Goal: Task Accomplishment & Management: Use online tool/utility

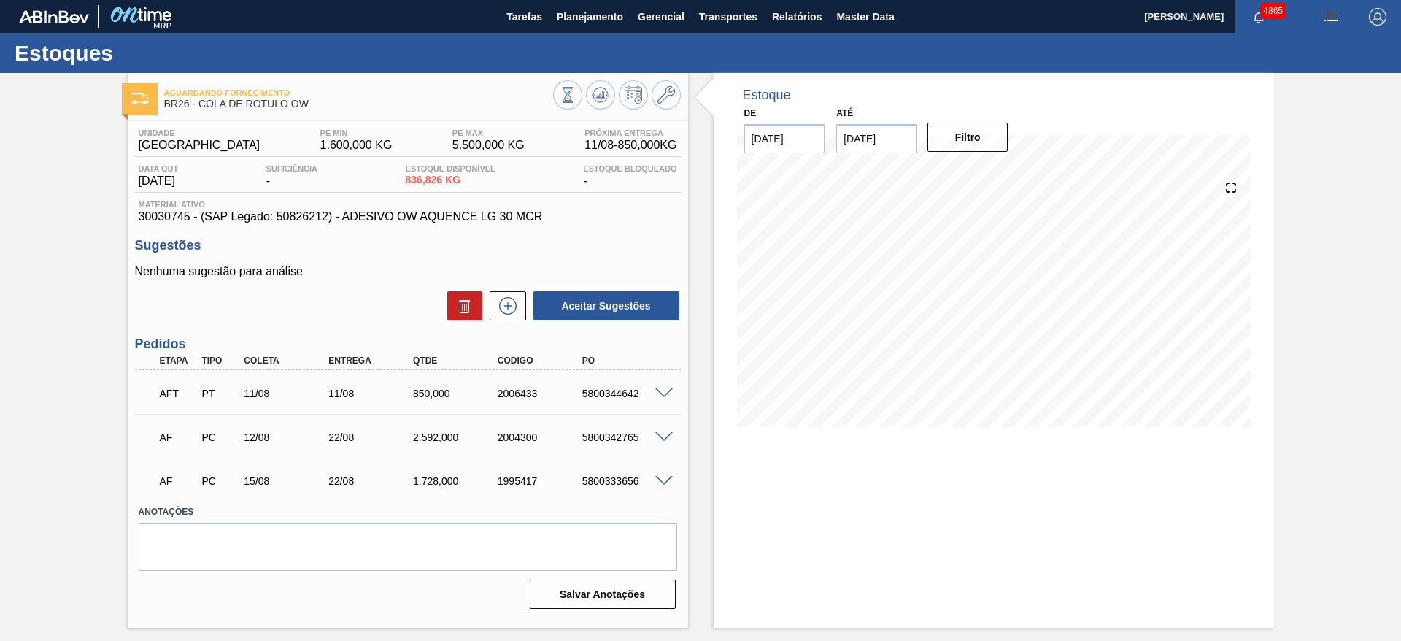
click at [661, 395] on span at bounding box center [664, 393] width 18 height 11
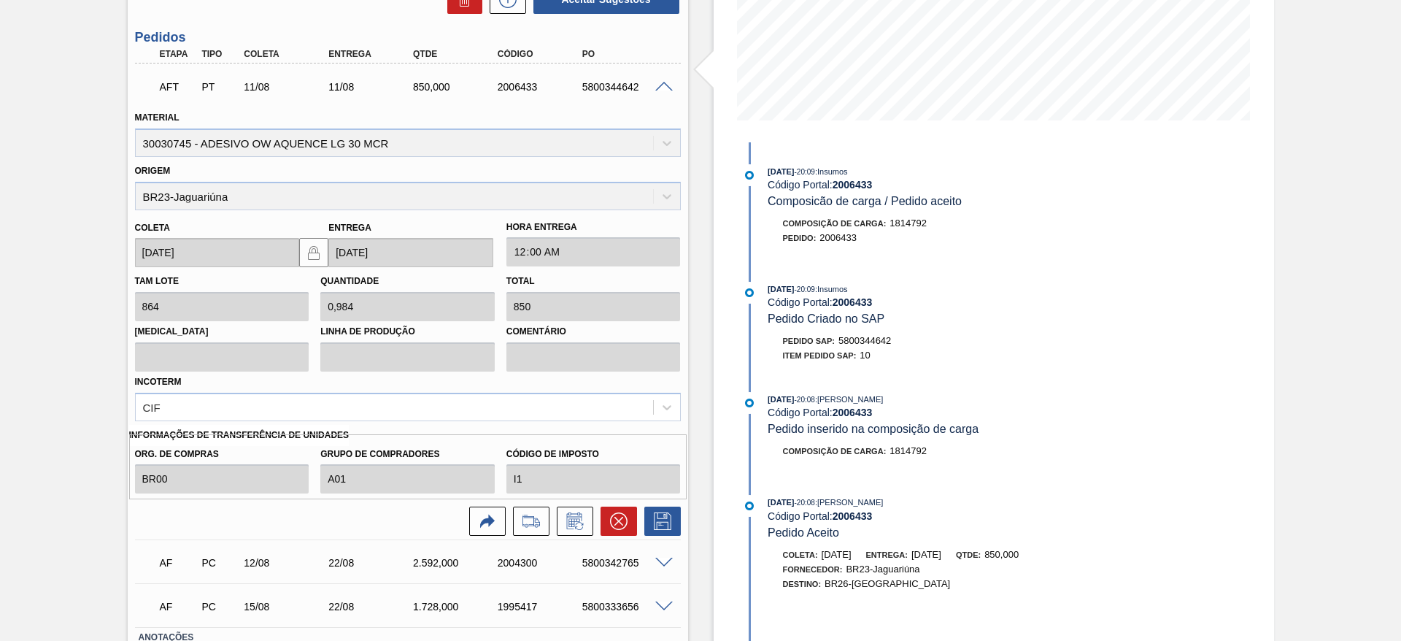
scroll to position [315, 0]
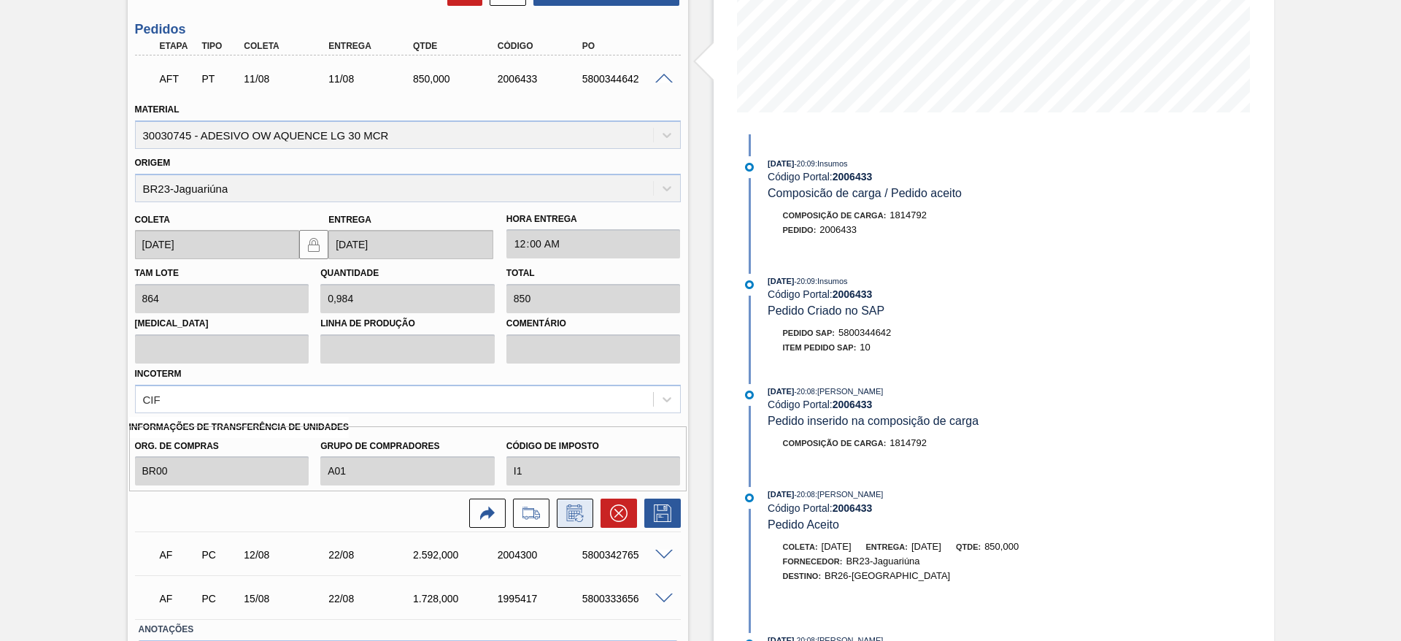
click at [577, 521] on icon at bounding box center [579, 518] width 8 height 8
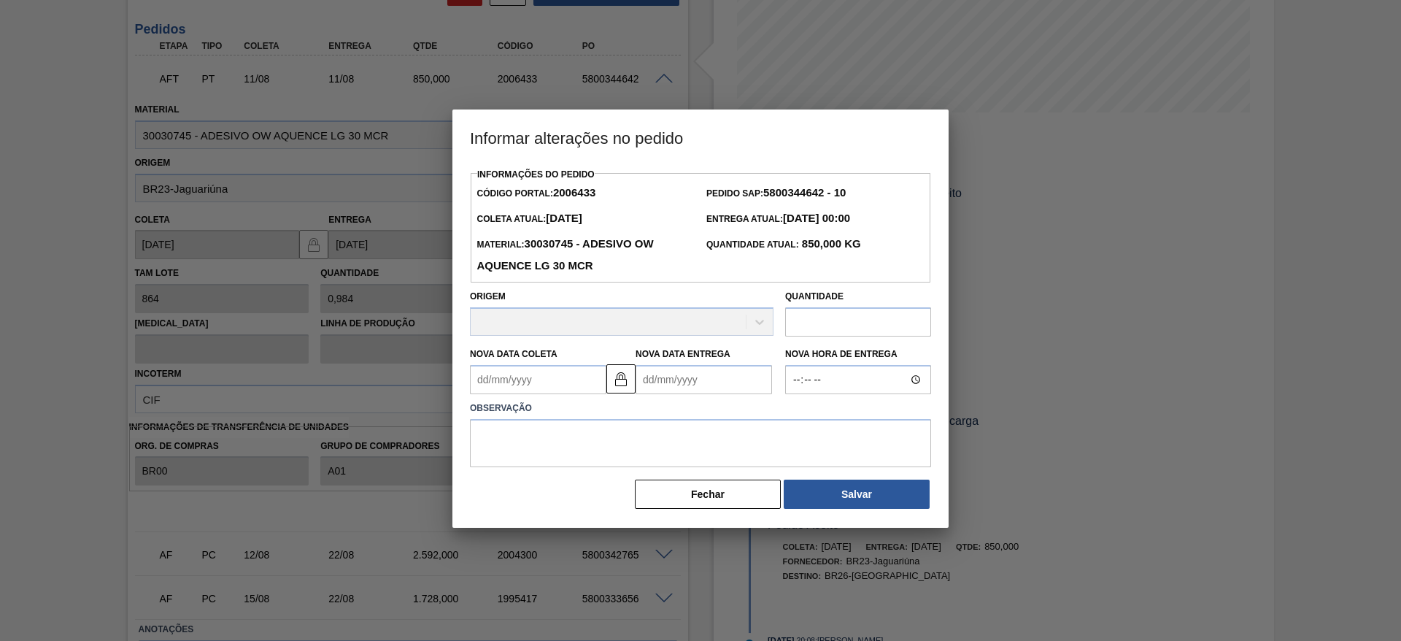
click at [857, 333] on input "text" at bounding box center [858, 321] width 146 height 29
type input "864"
click at [474, 461] on textarea at bounding box center [700, 444] width 461 height 48
type textarea "qtde"
click at [877, 509] on button "Salvar" at bounding box center [857, 494] width 146 height 29
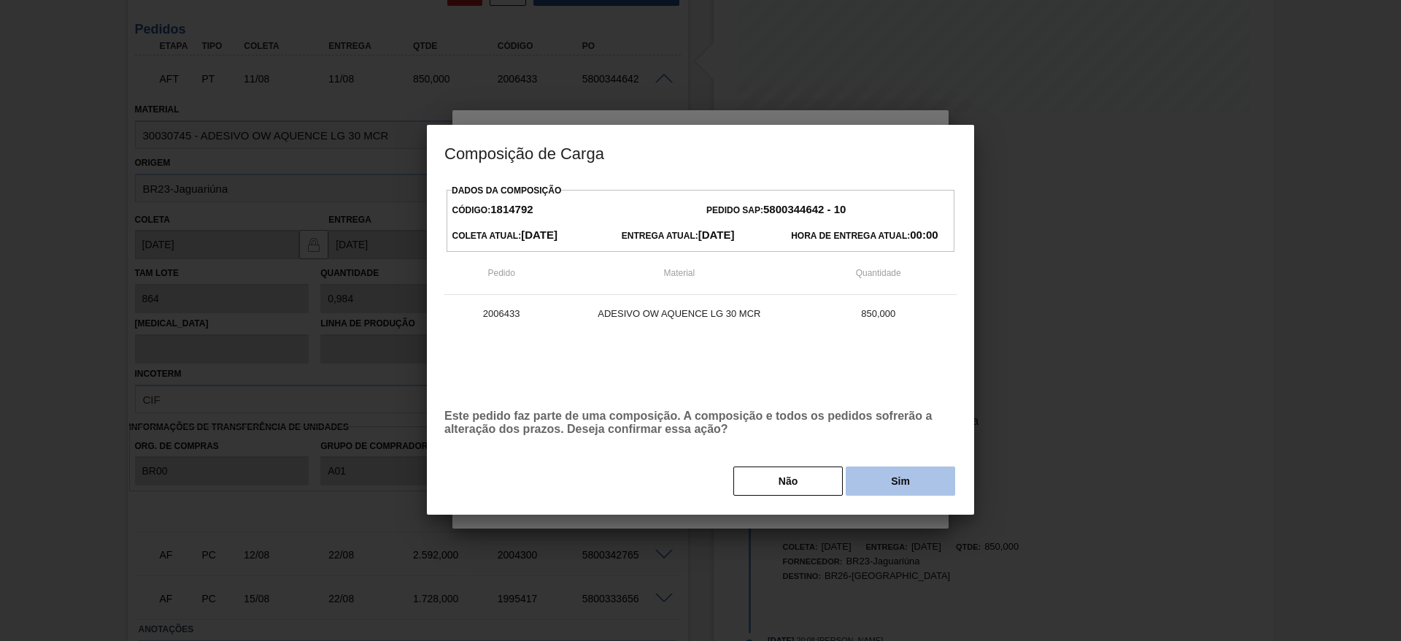
click at [898, 488] on button "Sim" at bounding box center [900, 480] width 109 height 29
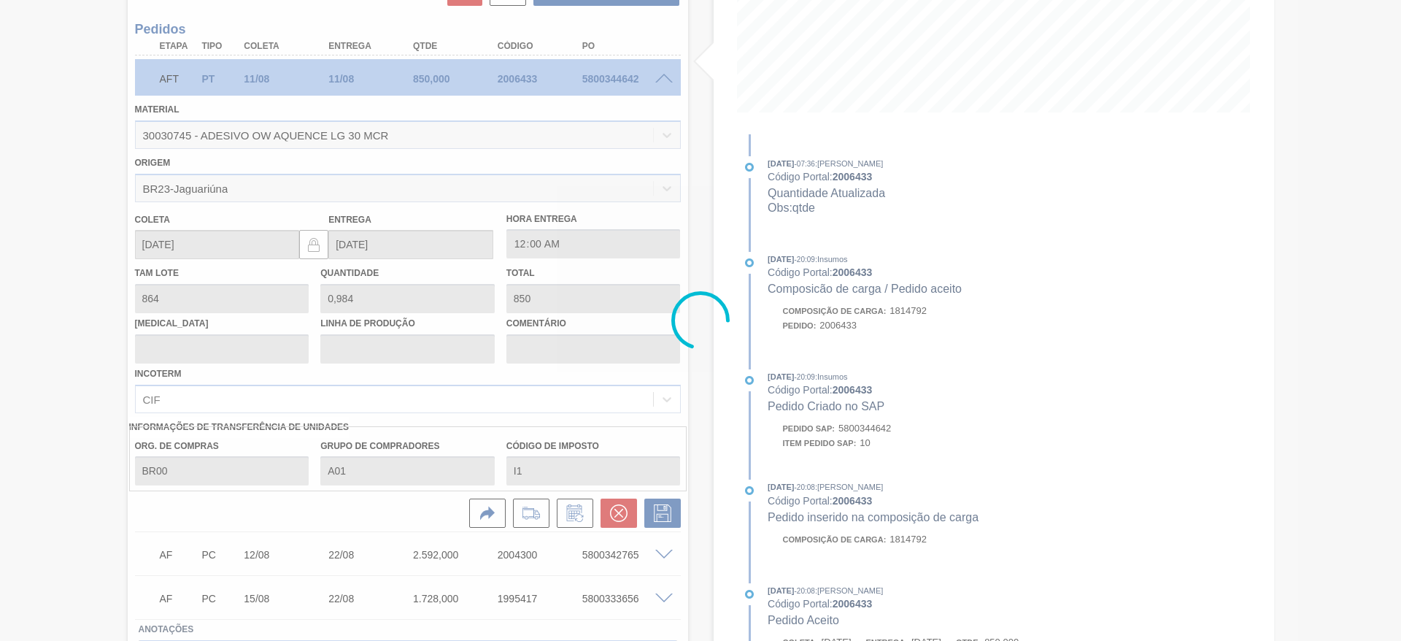
type input "1"
type input "864"
type input "qtde"
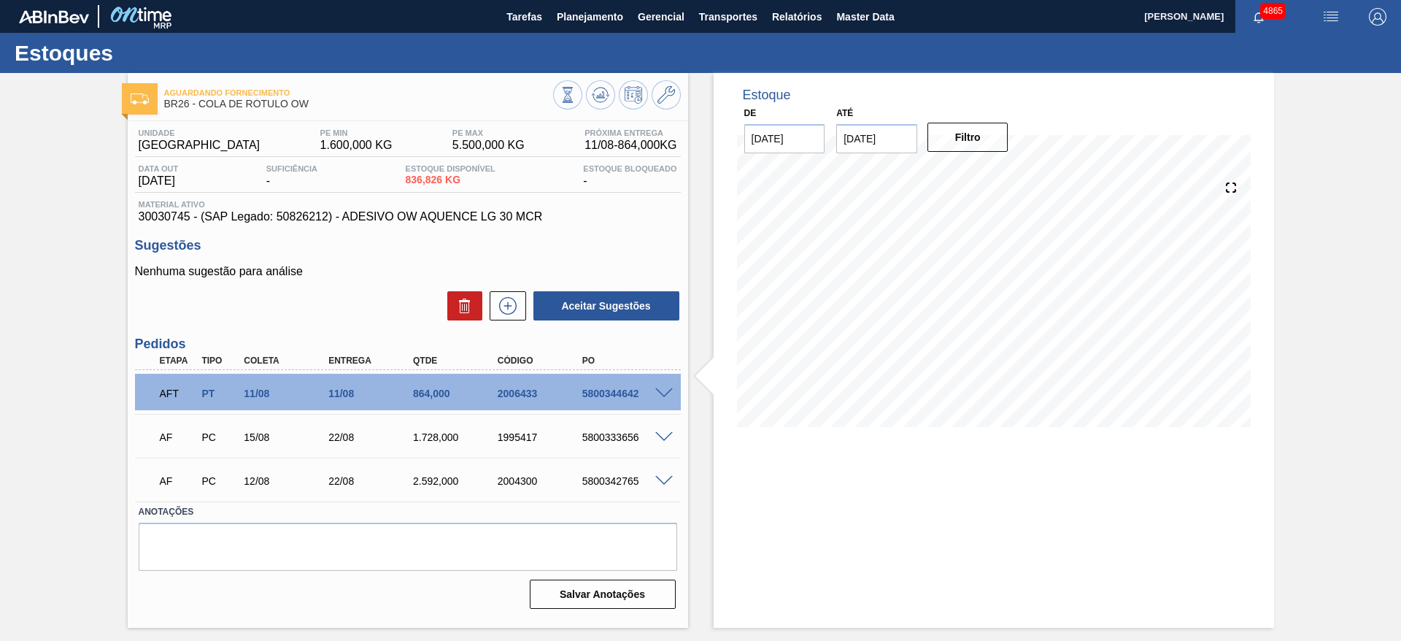
click at [665, 398] on div "5800344642" at bounding box center [626, 393] width 95 height 12
click at [668, 392] on span at bounding box center [664, 393] width 18 height 11
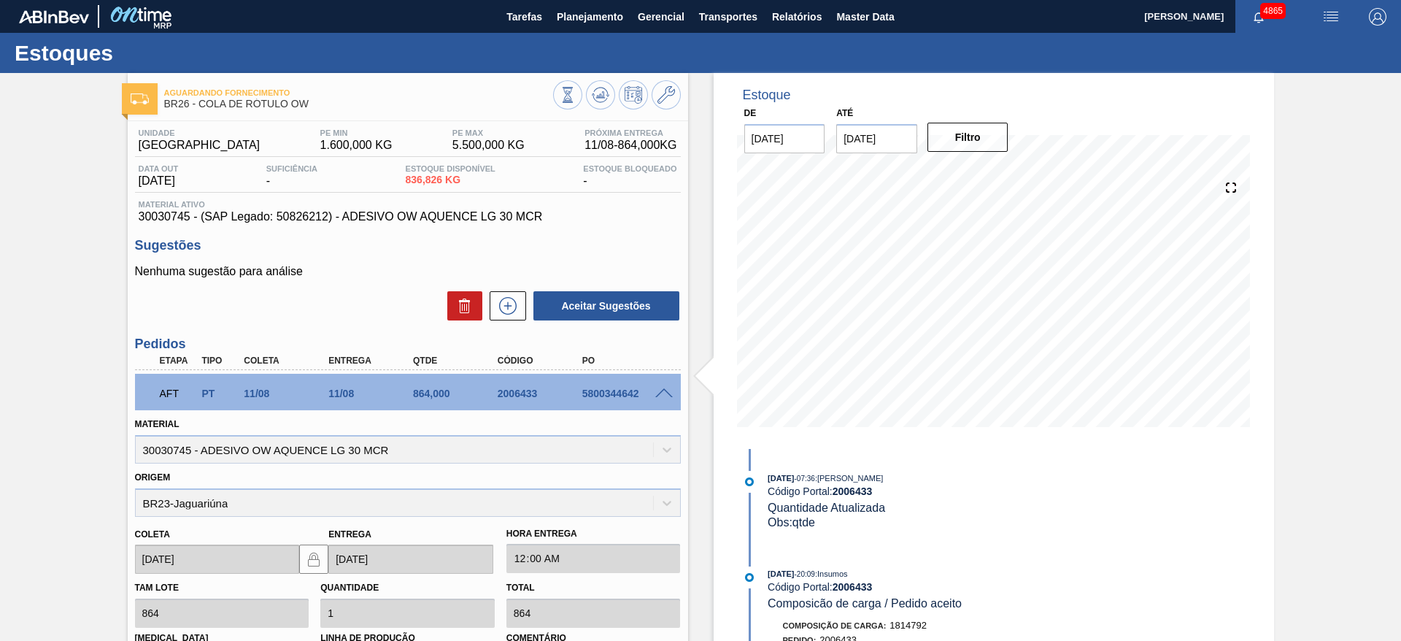
click at [668, 392] on span at bounding box center [664, 393] width 18 height 11
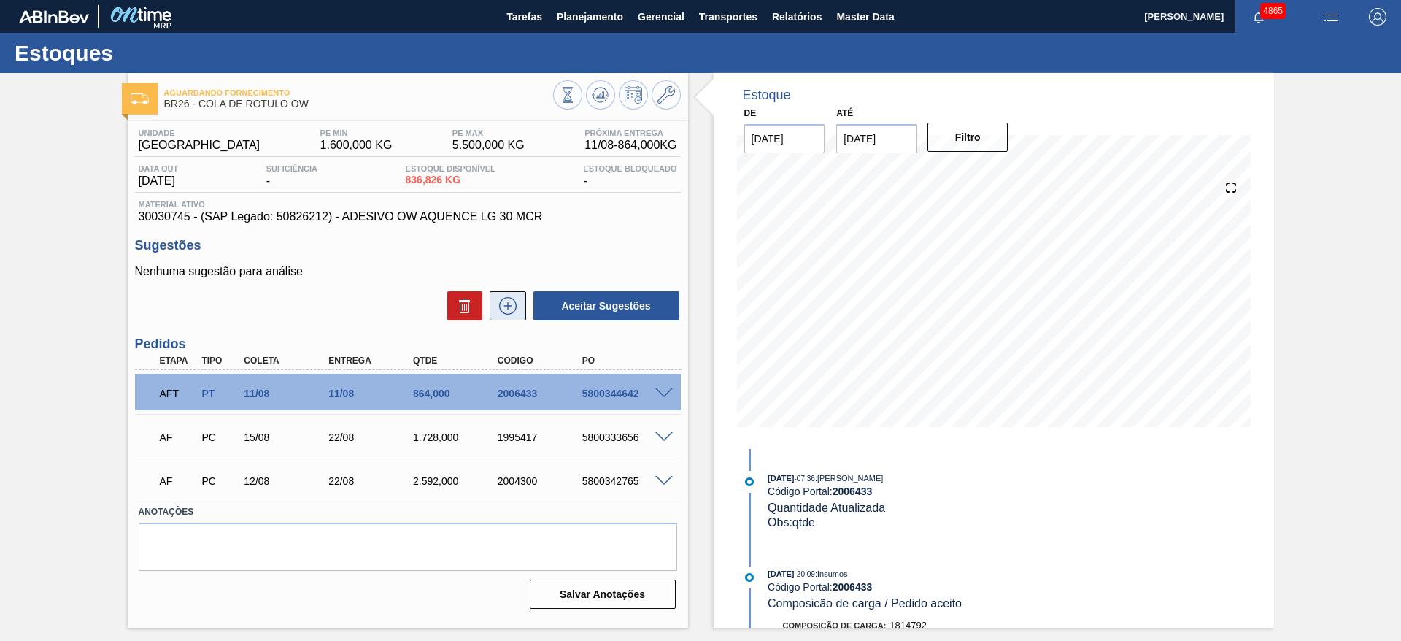
click at [508, 308] on icon at bounding box center [507, 306] width 1 height 8
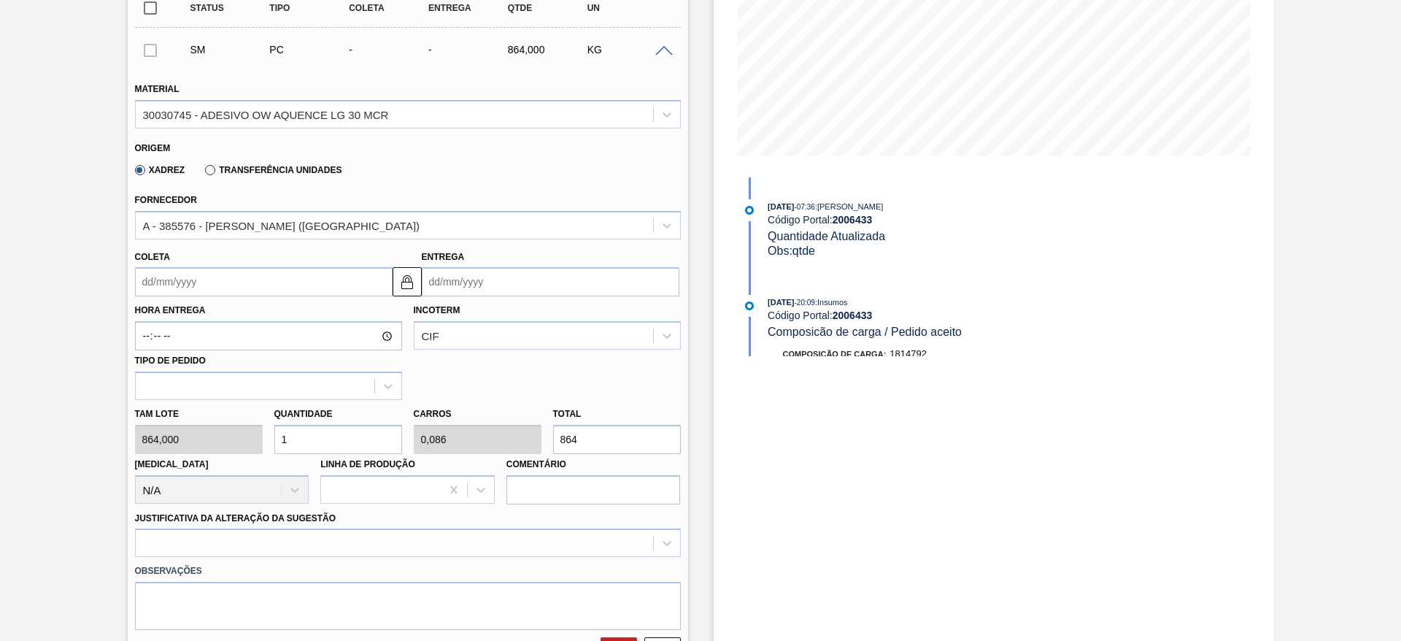
scroll to position [274, 0]
click at [268, 165] on label "Transferência Unidades" at bounding box center [273, 167] width 136 height 10
click at [203, 170] on input "Transferência Unidades" at bounding box center [203, 170] width 0 height 0
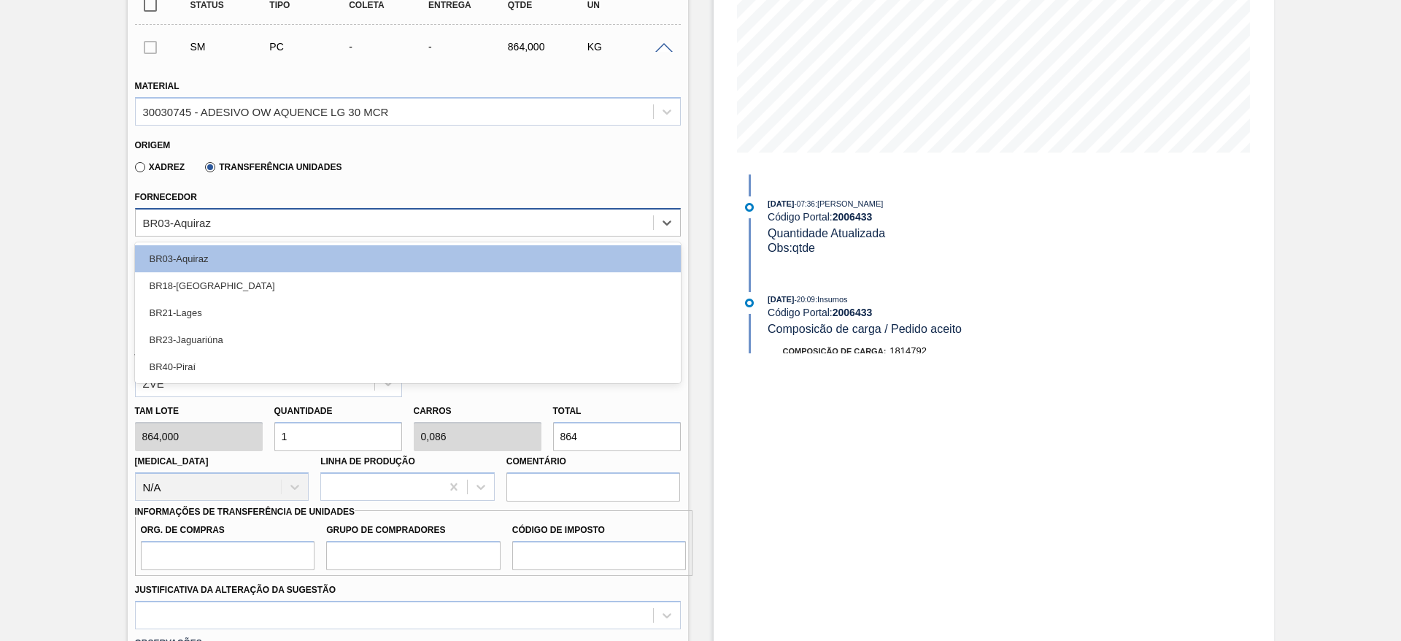
click at [277, 229] on div "BR03-Aquiraz" at bounding box center [394, 222] width 517 height 21
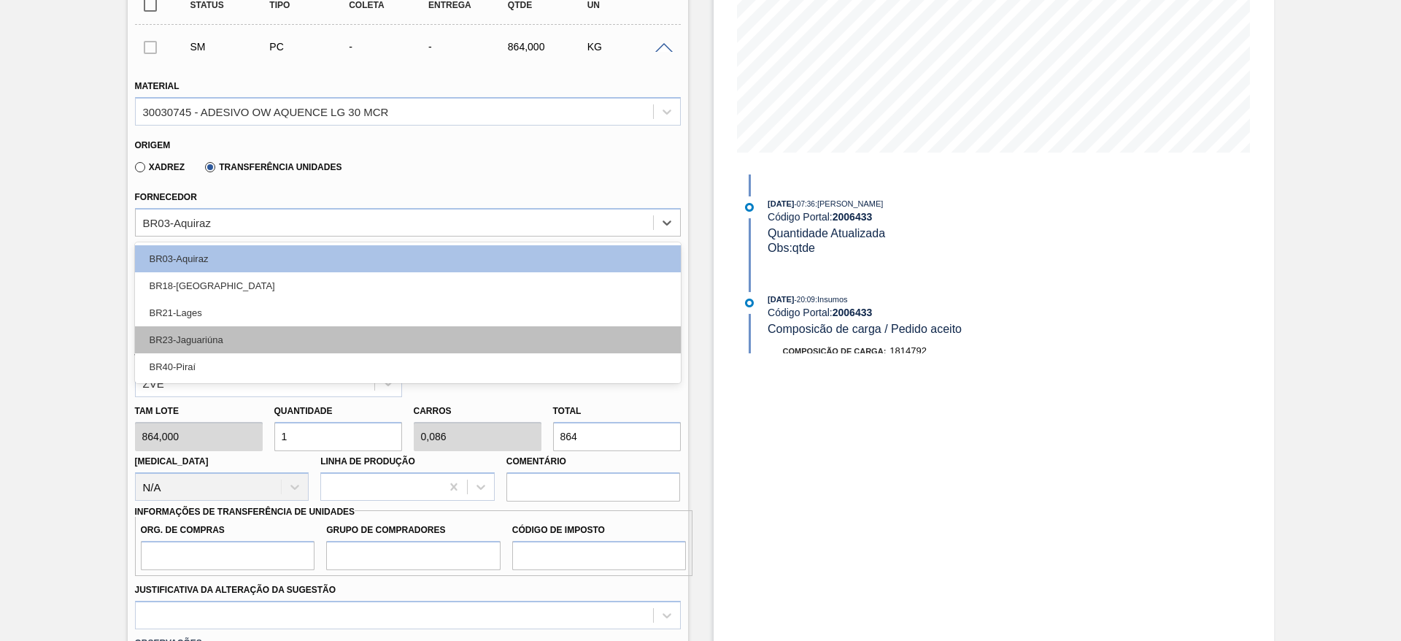
click at [273, 333] on div "BR23-Jaguariúna" at bounding box center [408, 339] width 546 height 27
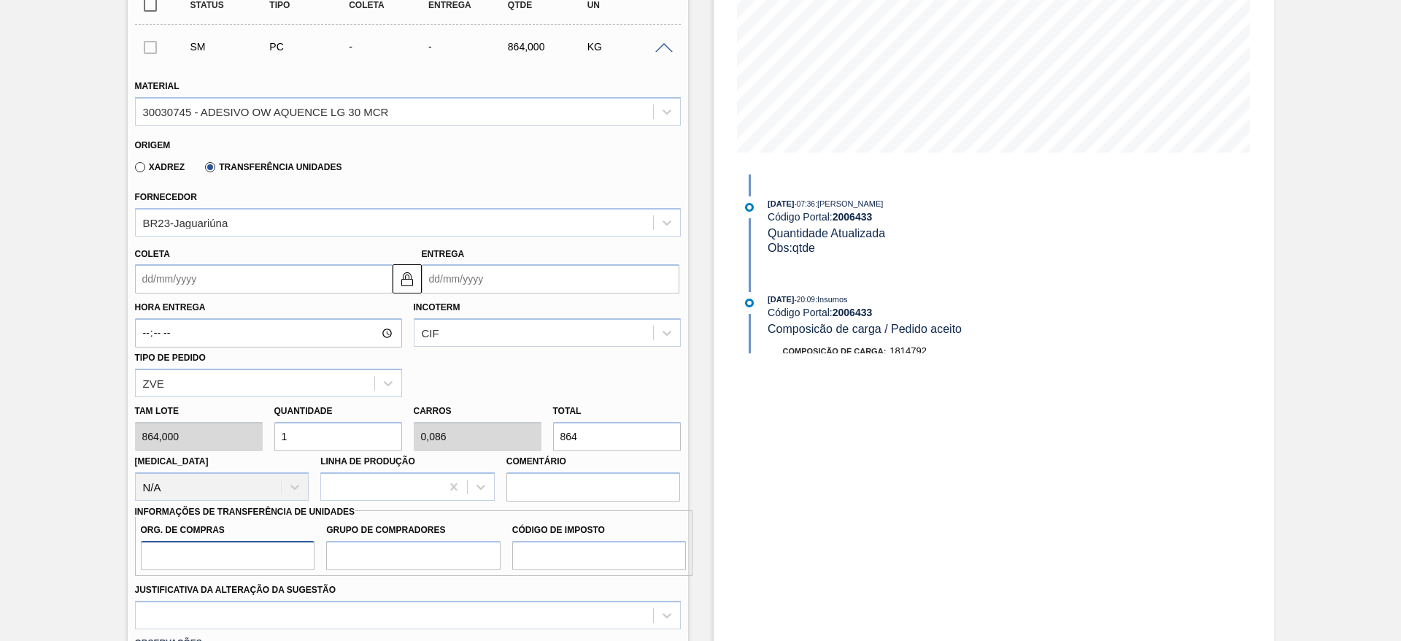
click at [301, 547] on input "Org. de Compras" at bounding box center [228, 555] width 174 height 29
type input "BR00"
click at [370, 544] on input "Grupo de Compradores" at bounding box center [413, 555] width 174 height 29
type input "A01"
click at [539, 552] on input "Código de Imposto" at bounding box center [599, 555] width 174 height 29
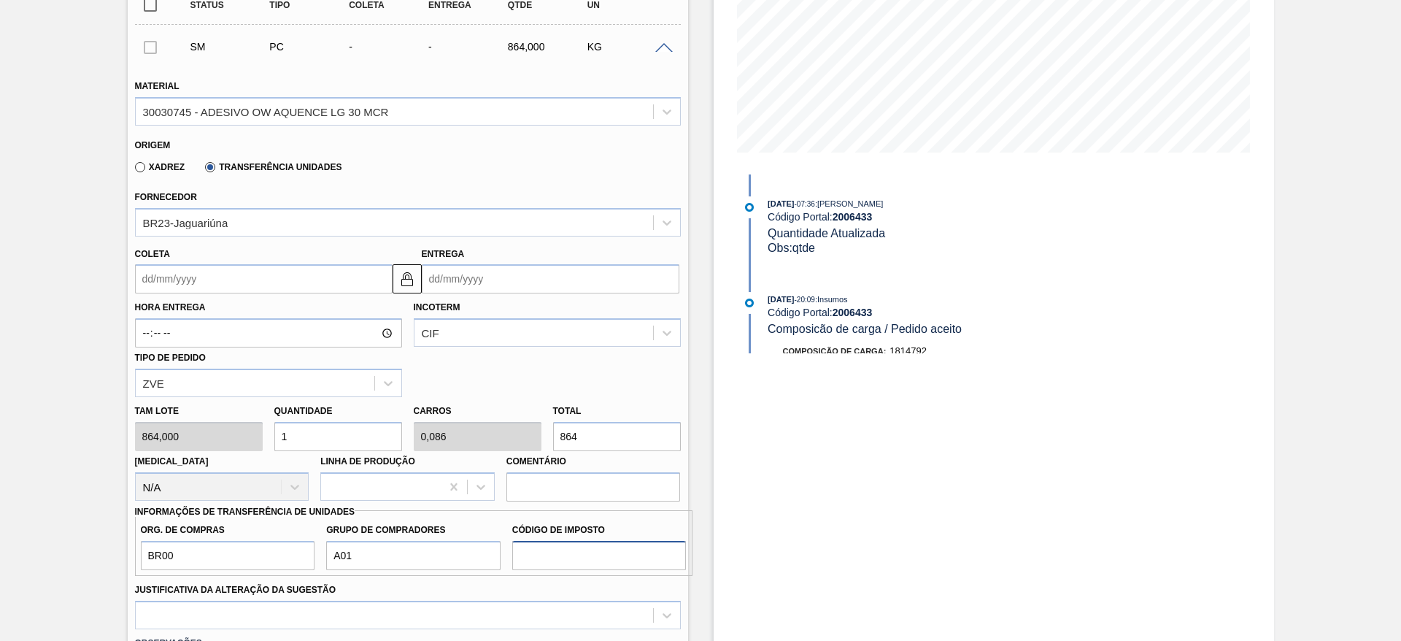
type input "I1"
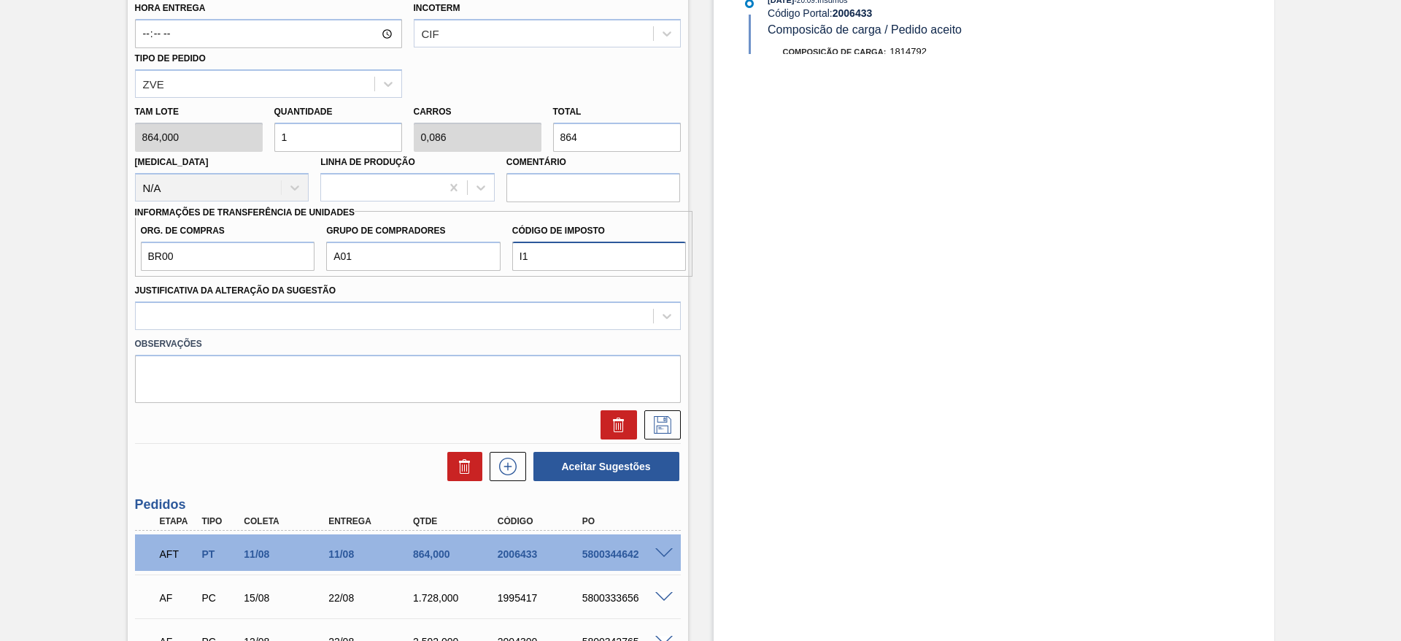
scroll to position [588, 0]
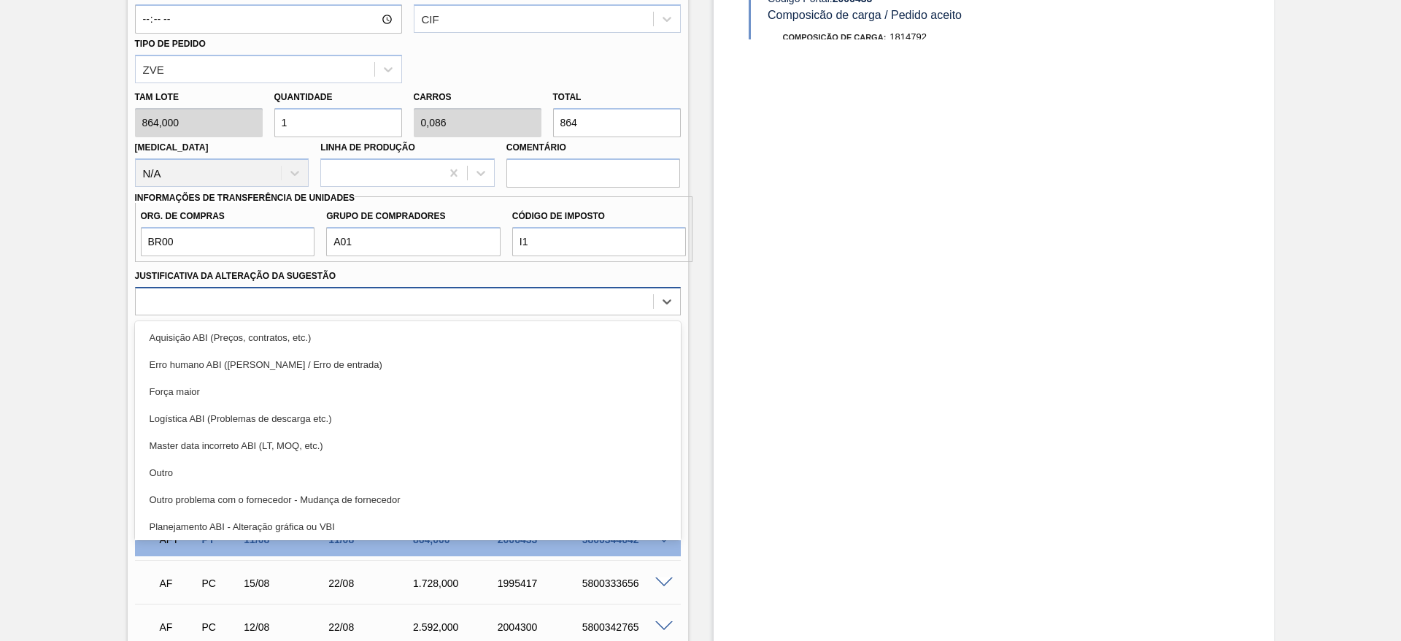
click at [648, 297] on div at bounding box center [394, 300] width 517 height 21
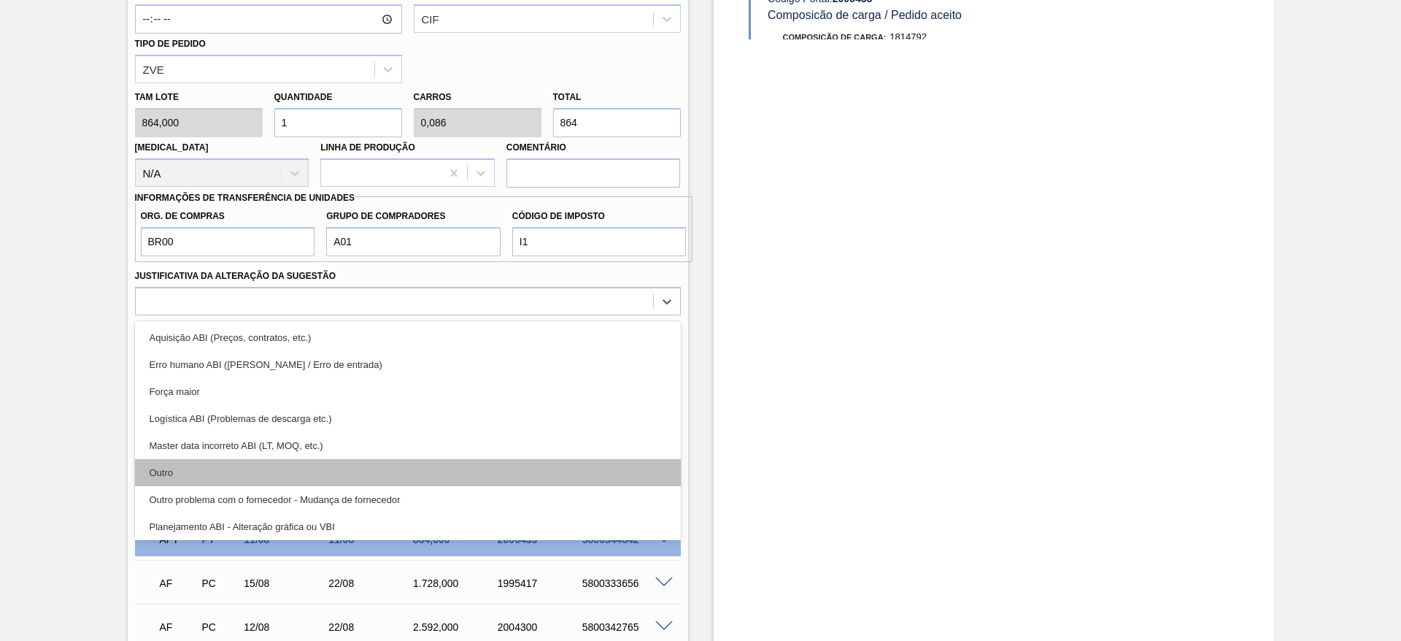
click at [413, 478] on div "Outro" at bounding box center [408, 472] width 546 height 27
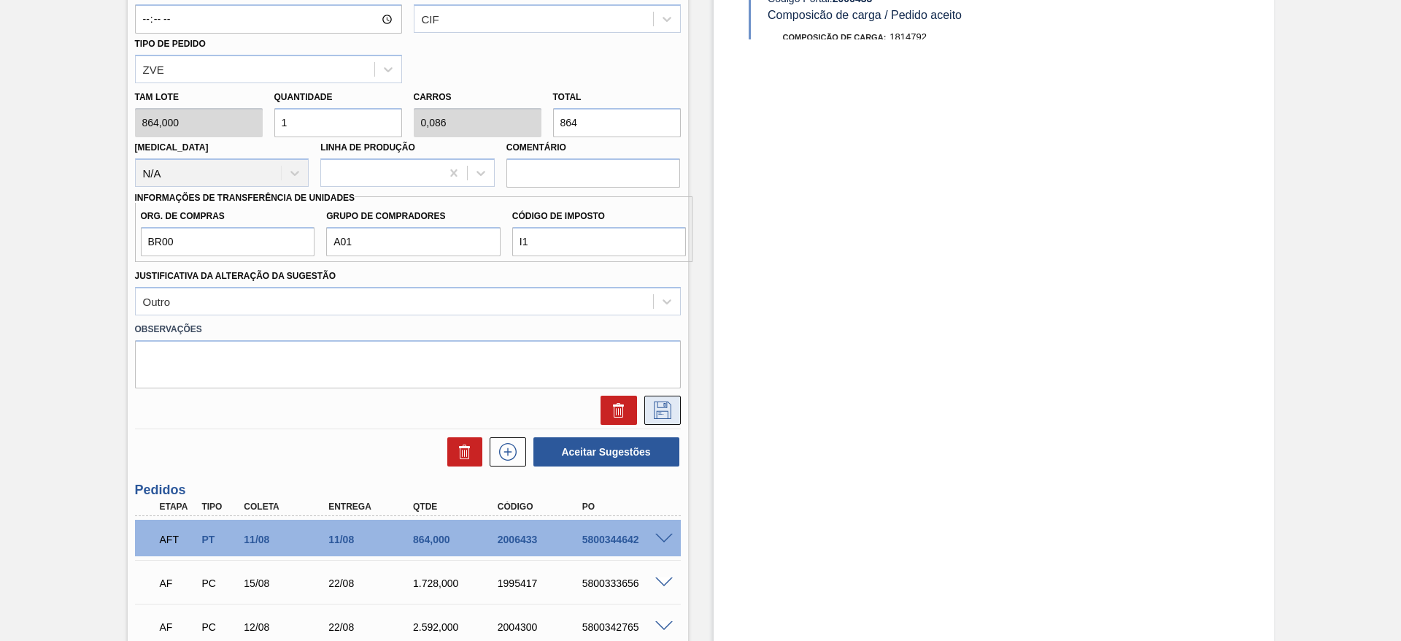
click at [674, 417] on button at bounding box center [662, 410] width 36 height 29
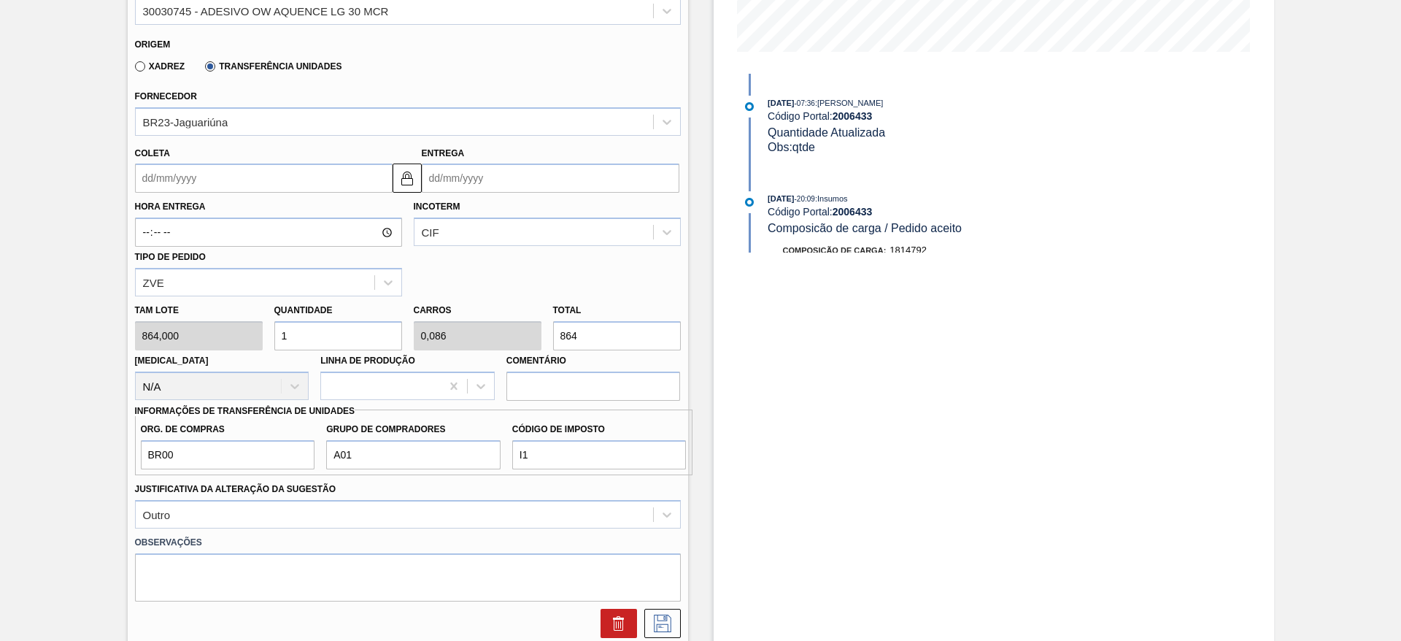
scroll to position [352, 0]
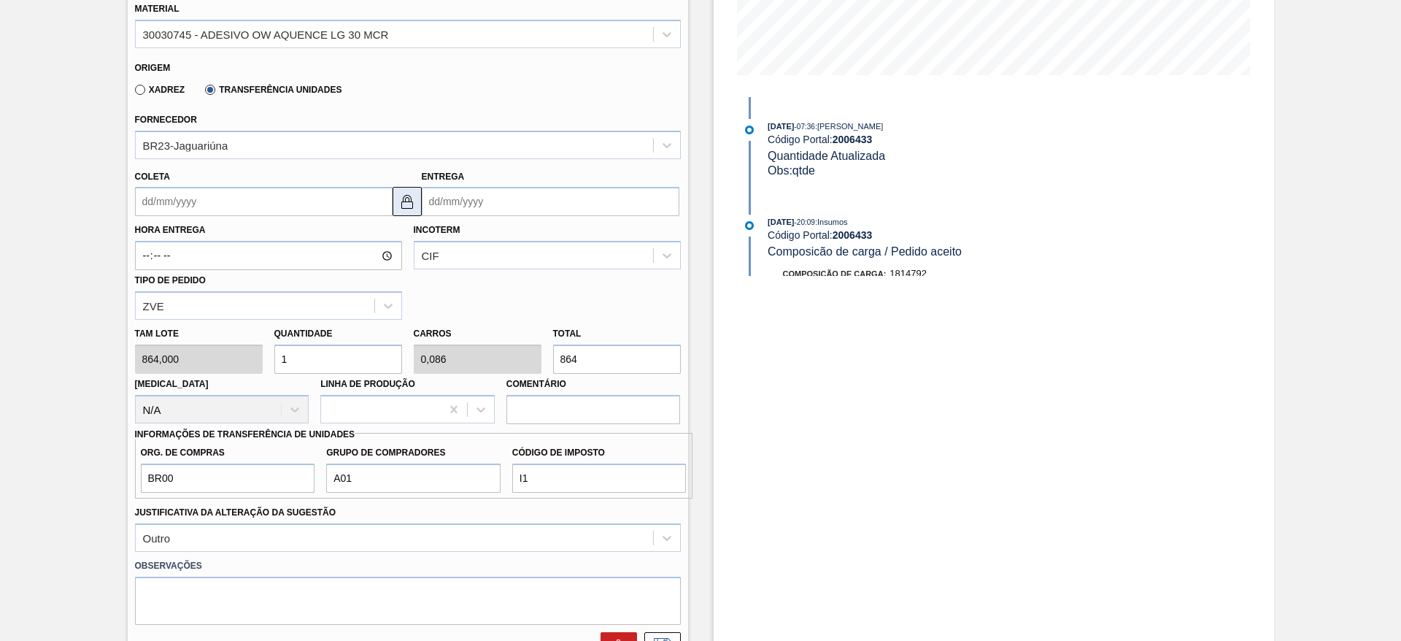
click at [402, 205] on img at bounding box center [407, 202] width 18 height 18
click at [358, 217] on div "Hora Entrega Incoterm CIF Tipo de pedido ZVE" at bounding box center [408, 268] width 558 height 104
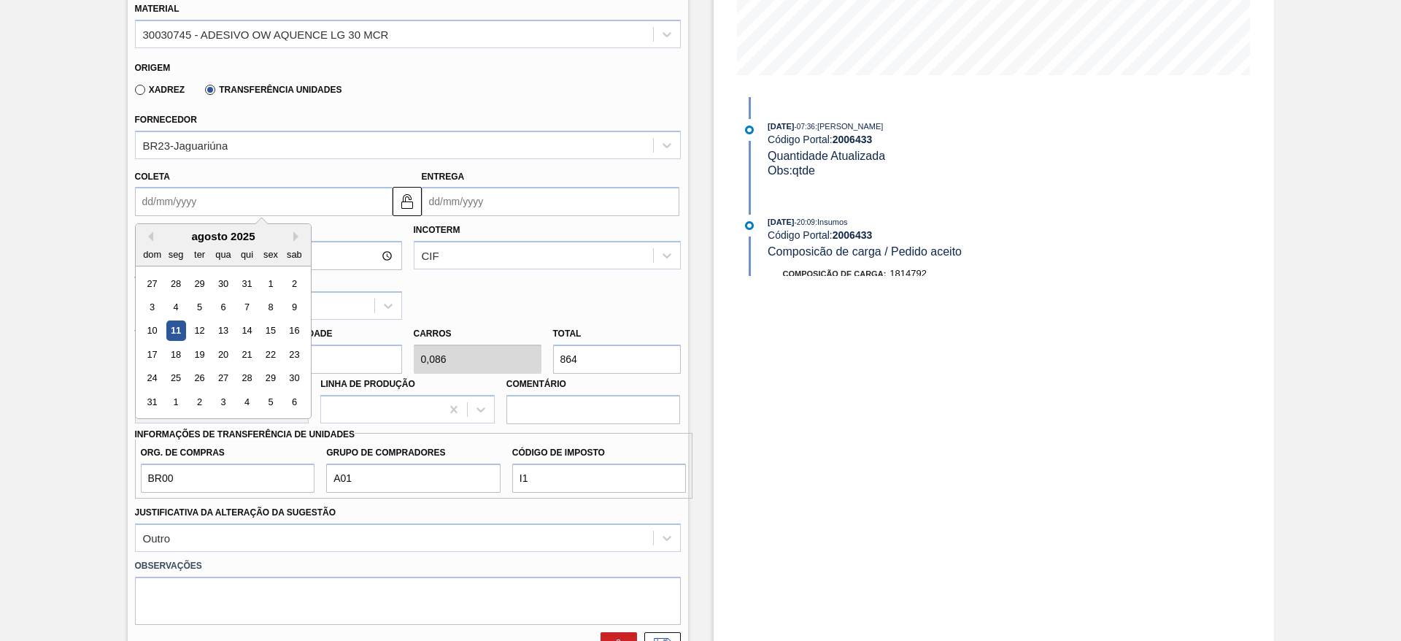
click at [358, 213] on input "Coleta" at bounding box center [264, 201] width 258 height 29
click at [177, 327] on div "11" at bounding box center [176, 331] width 20 height 20
type input "[DATE]"
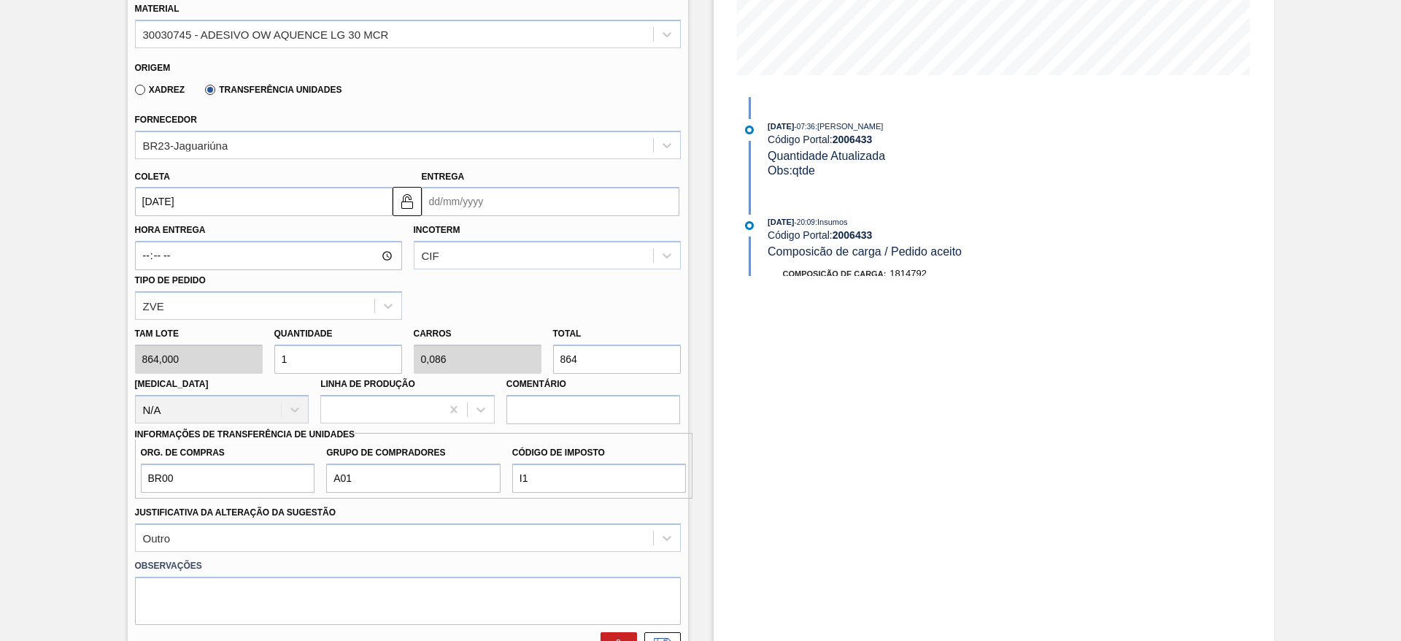
click at [450, 198] on input "Entrega" at bounding box center [551, 201] width 258 height 29
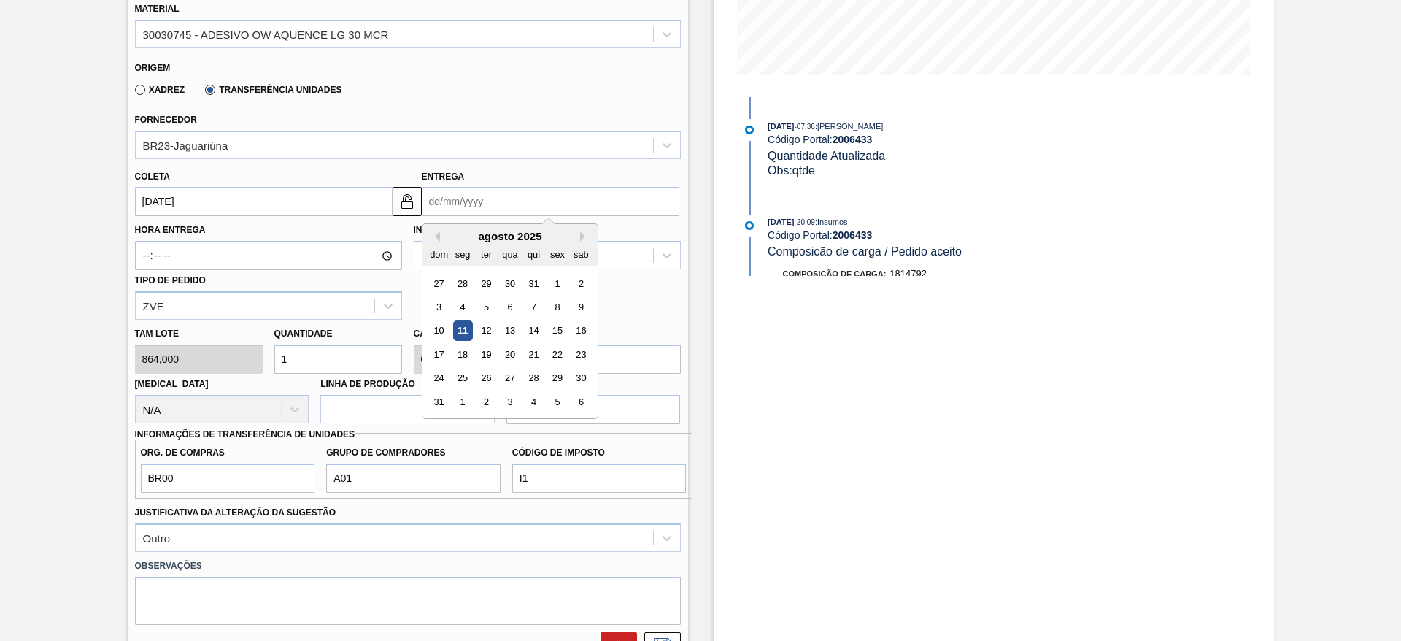
click at [461, 339] on div "11" at bounding box center [462, 331] width 20 height 20
type input "[DATE]"
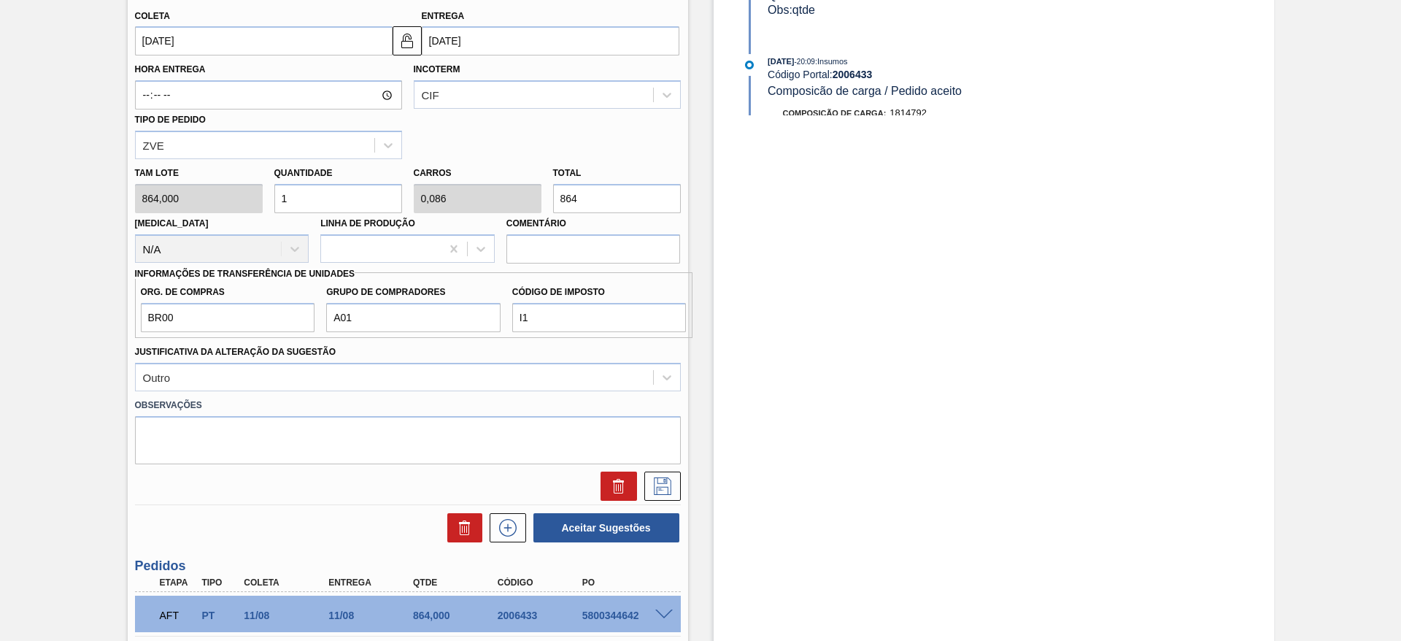
scroll to position [529, 0]
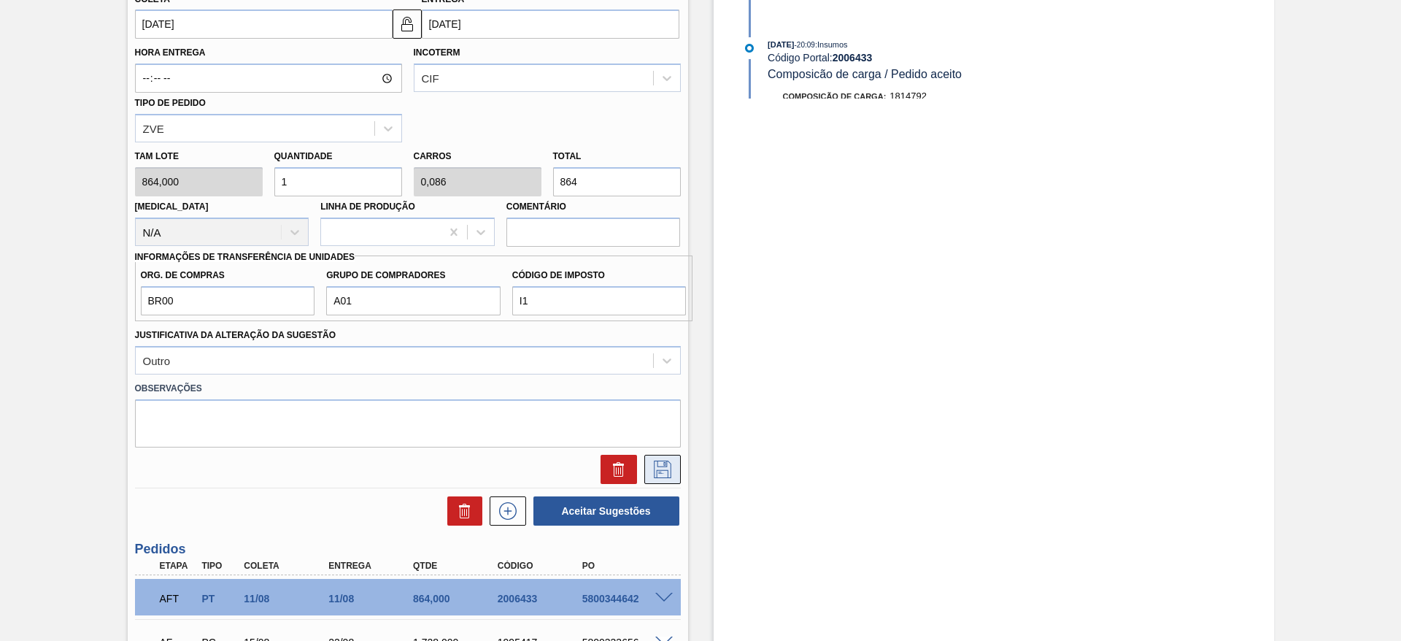
click at [668, 466] on icon at bounding box center [662, 469] width 23 height 18
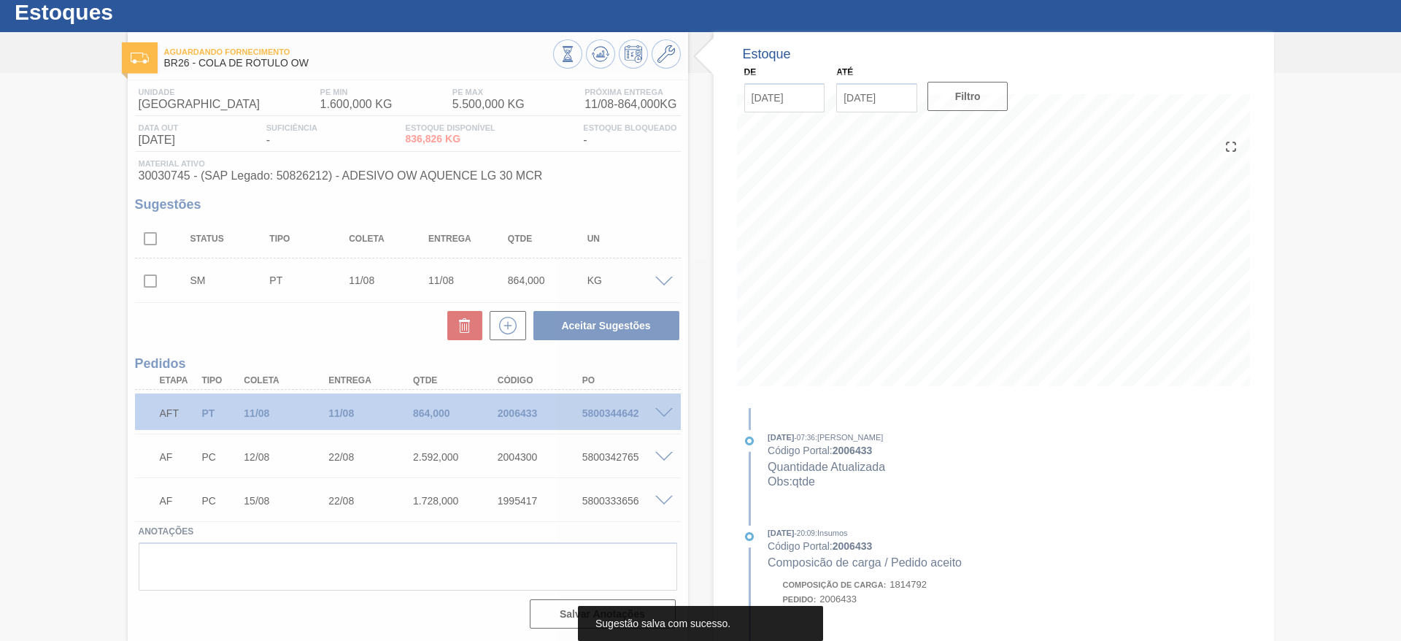
scroll to position [41, 0]
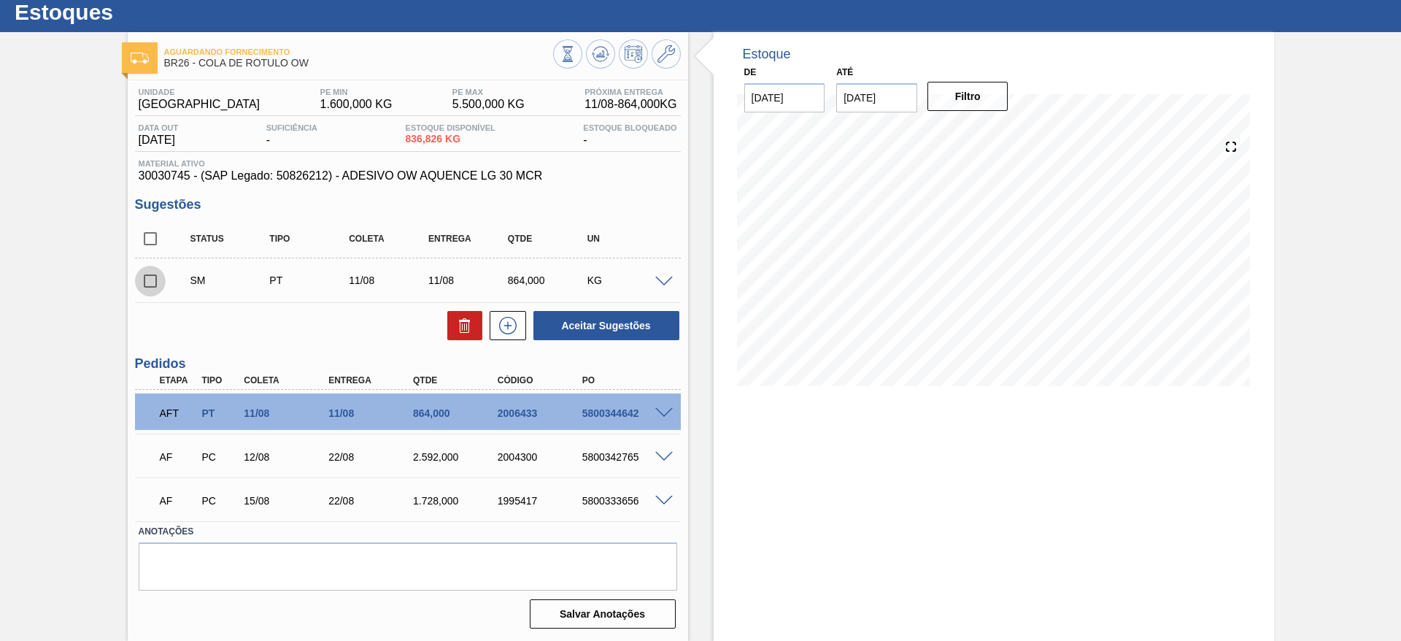
click at [155, 285] on input "checkbox" at bounding box center [150, 281] width 31 height 31
click at [606, 320] on button "Aceitar Sugestões" at bounding box center [606, 325] width 146 height 29
checkbox input "false"
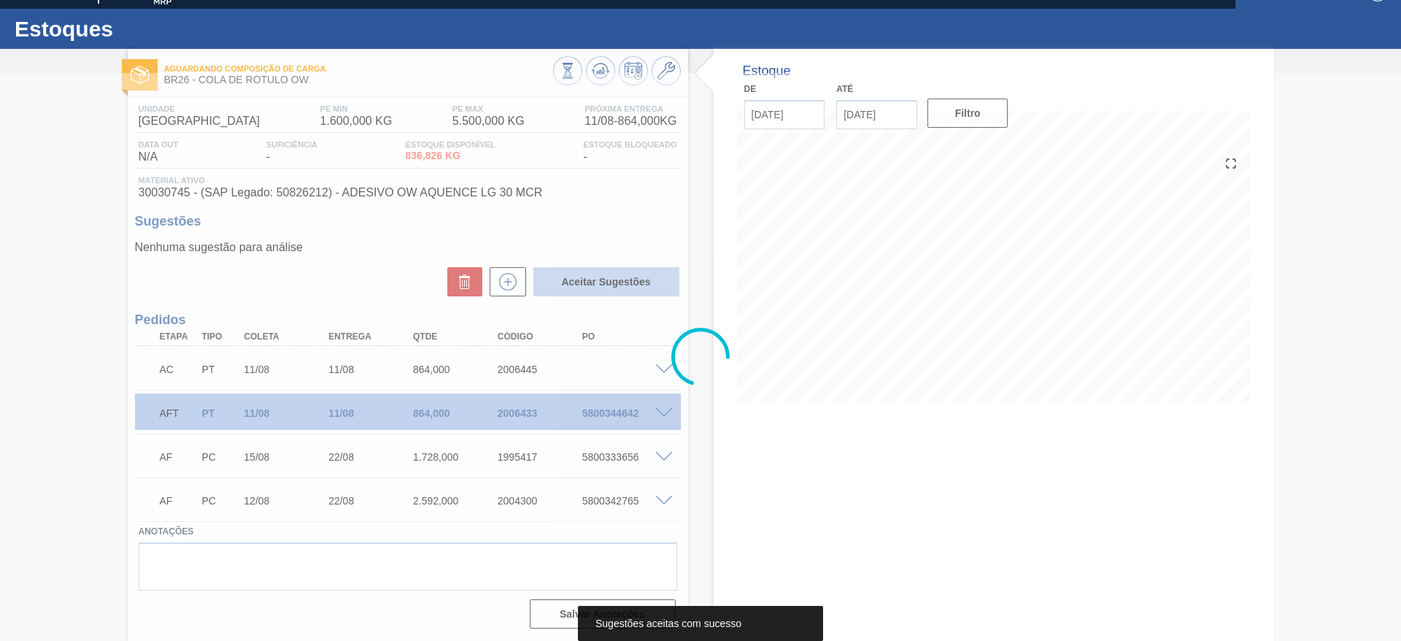
scroll to position [24, 0]
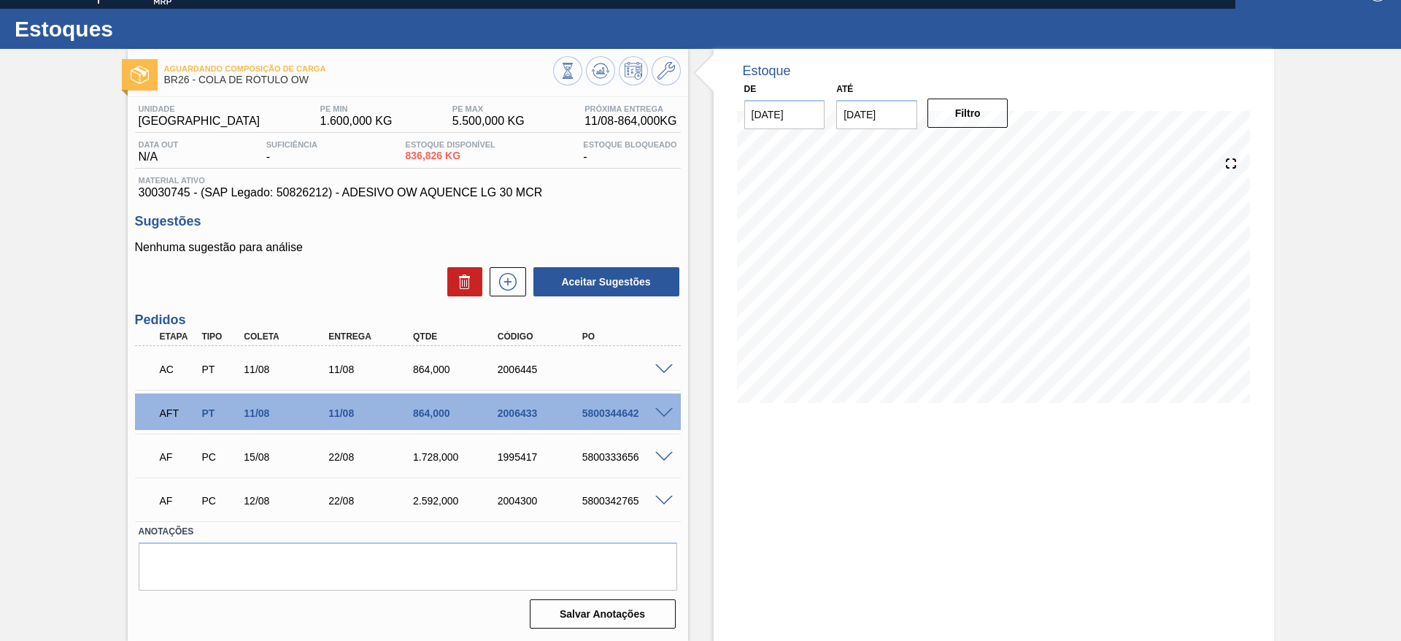
click at [658, 366] on span at bounding box center [664, 369] width 18 height 11
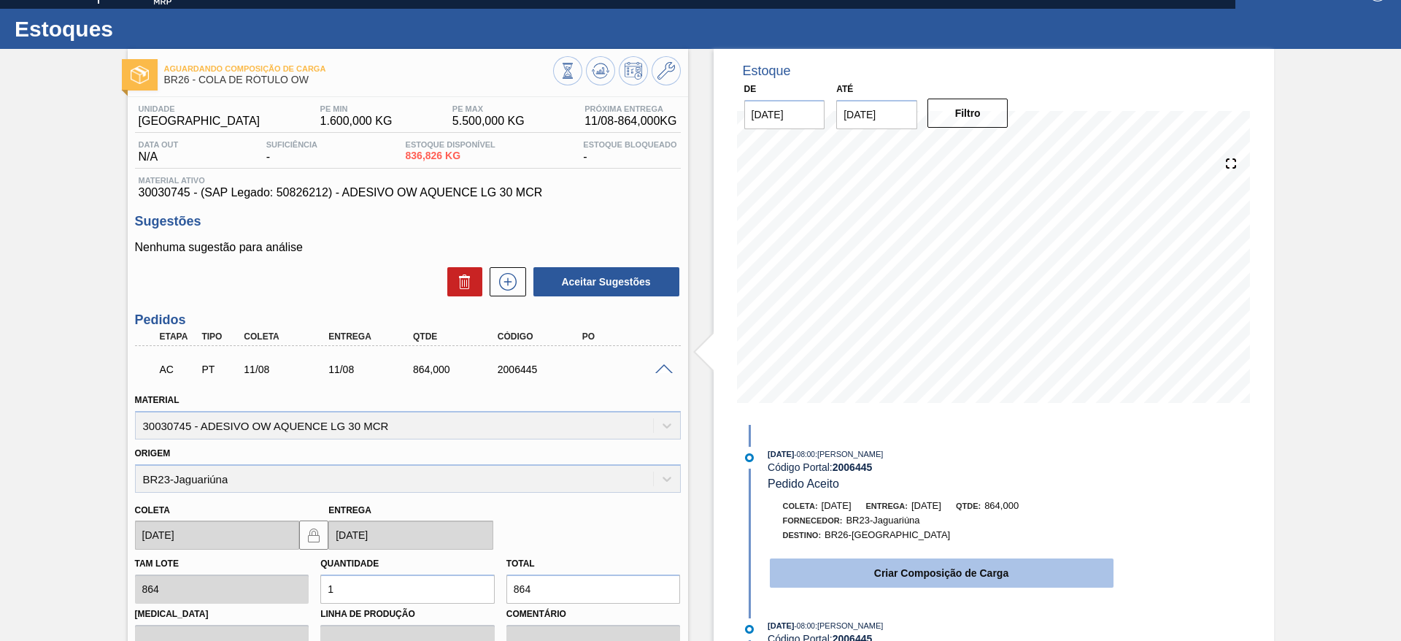
click at [803, 563] on button "Criar Composição de Carga" at bounding box center [942, 572] width 344 height 29
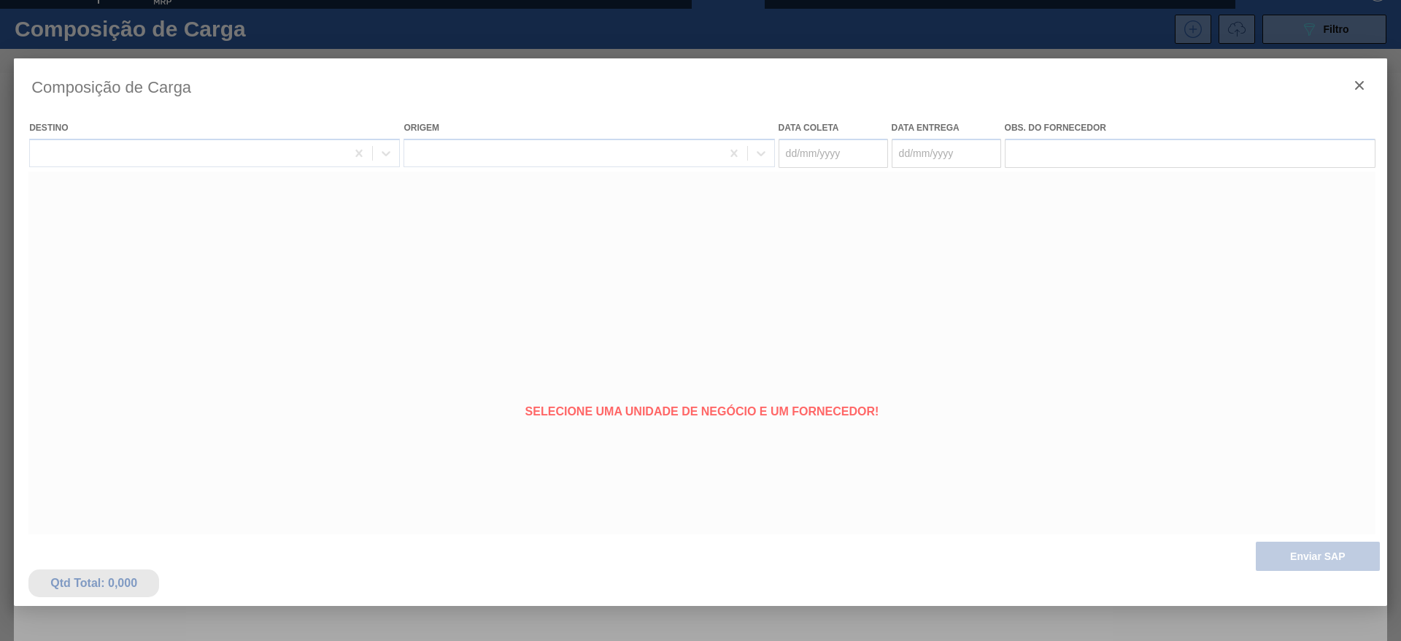
type coleta "[DATE]"
type entrega "[DATE]"
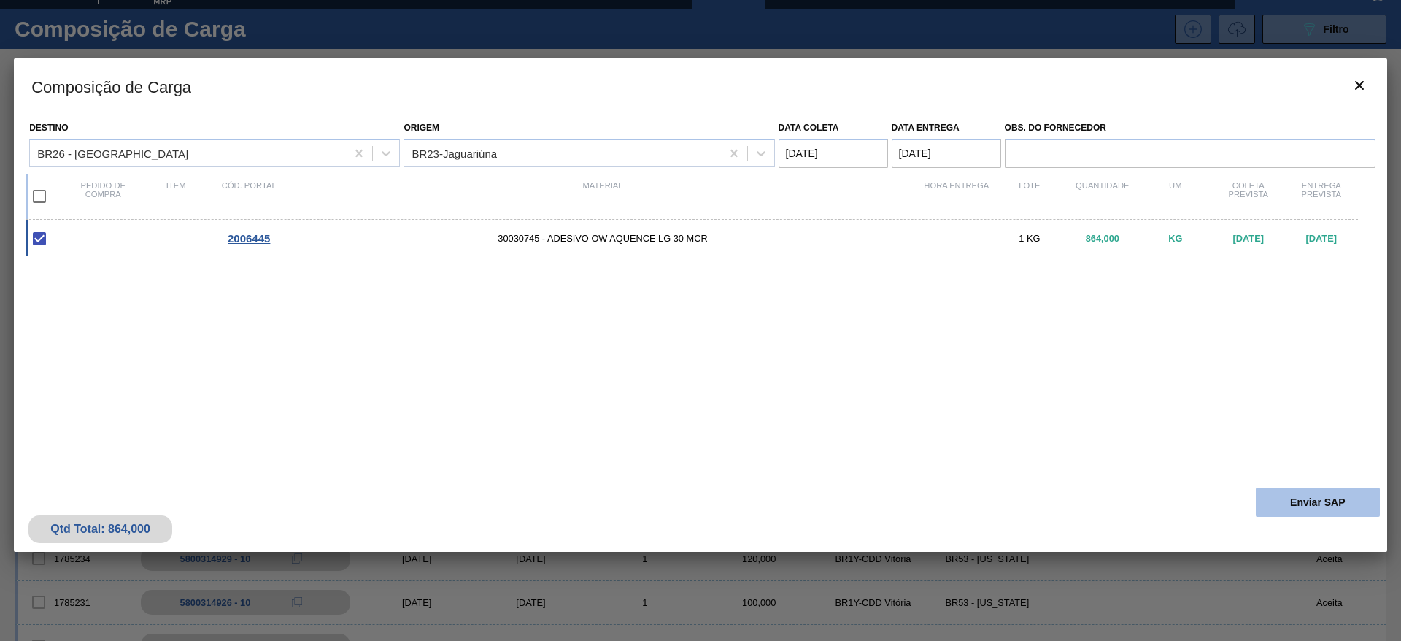
click at [1287, 509] on button "Enviar SAP" at bounding box center [1318, 501] width 124 height 29
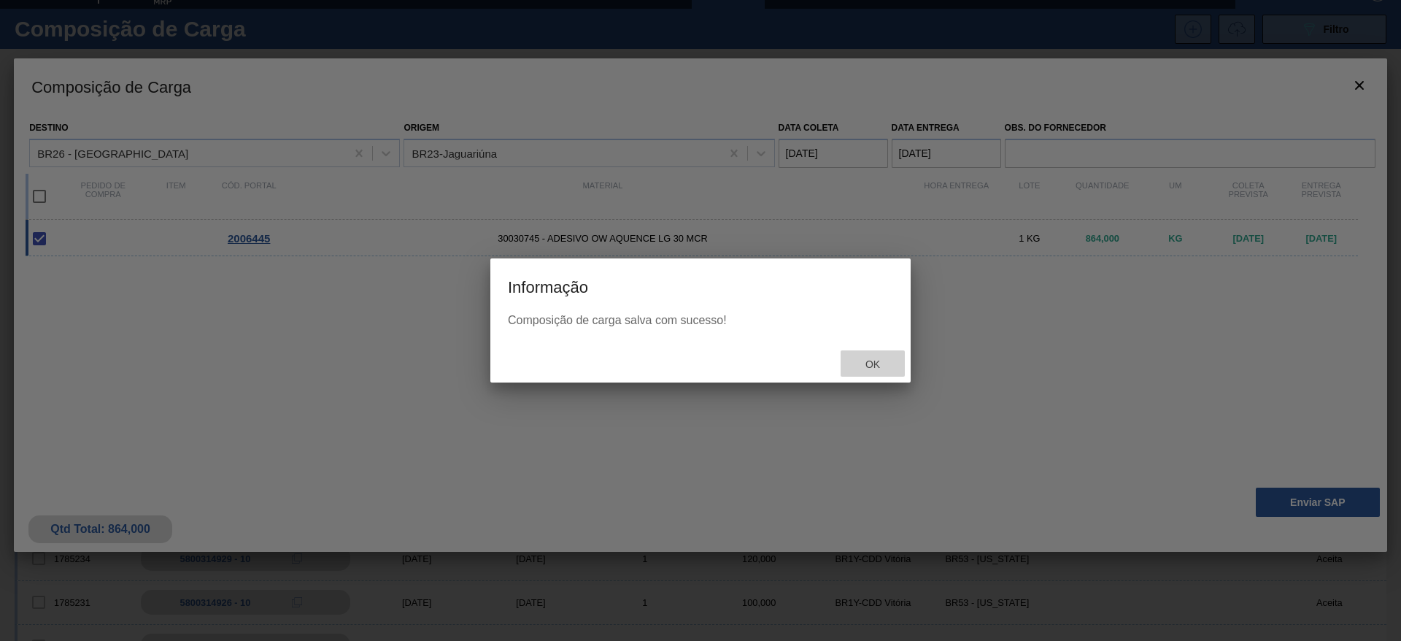
click at [892, 355] on div "Ok" at bounding box center [873, 363] width 64 height 27
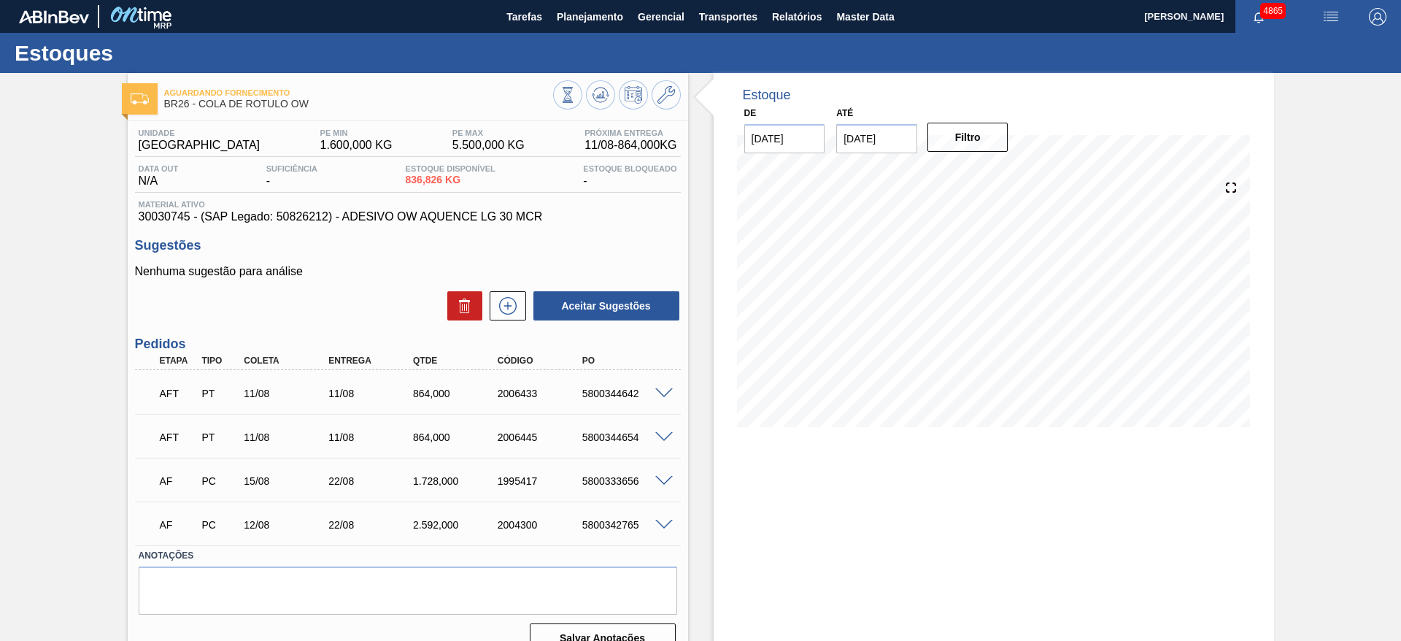
click at [668, 432] on span at bounding box center [664, 437] width 18 height 11
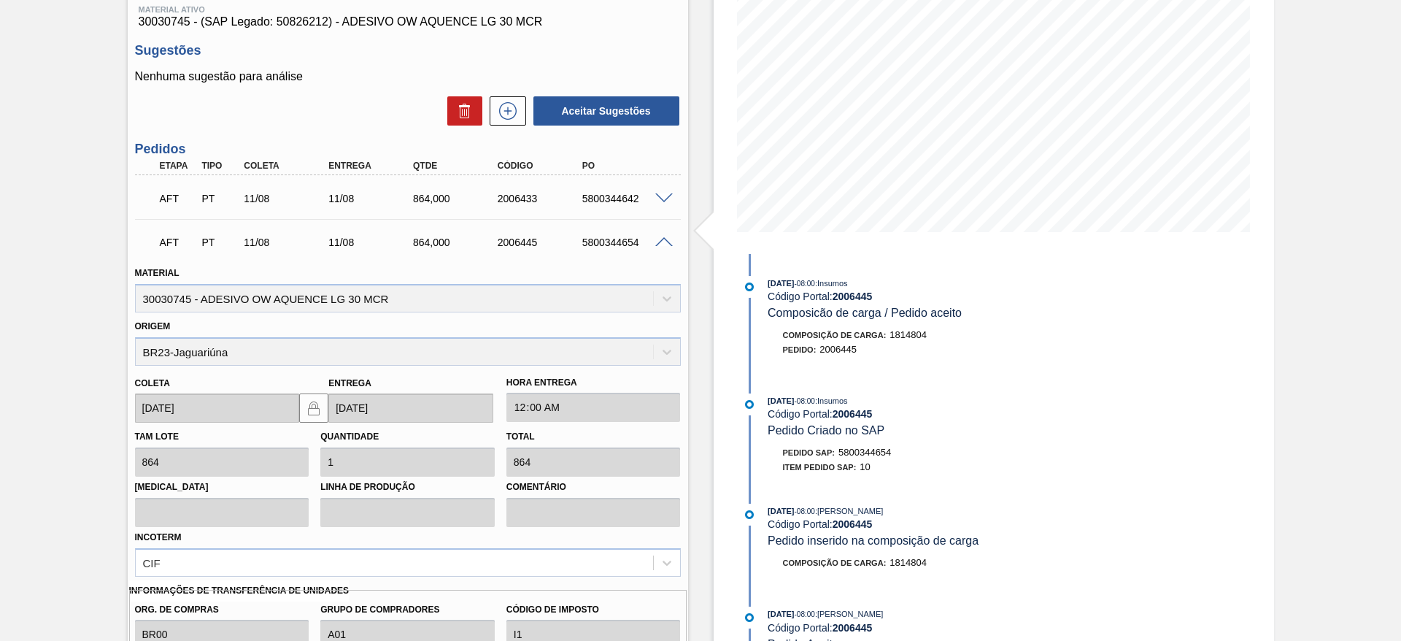
scroll to position [171, 0]
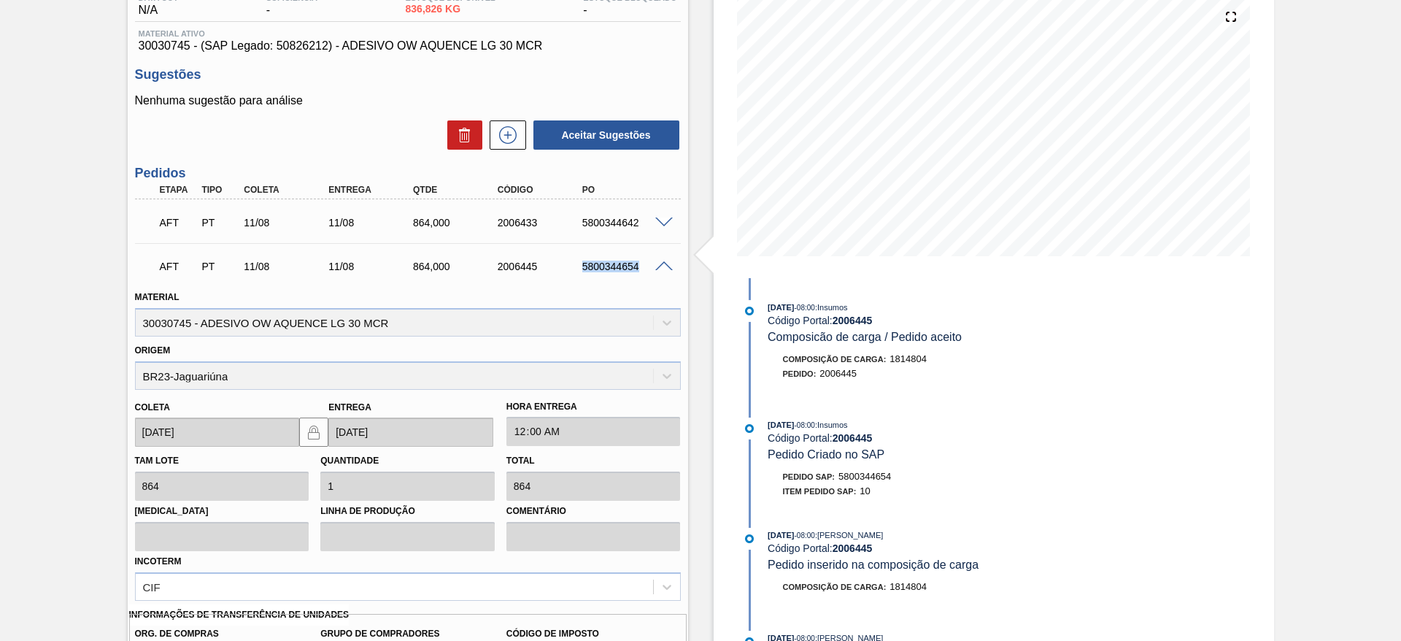
drag, startPoint x: 569, startPoint y: 274, endPoint x: 643, endPoint y: 274, distance: 73.7
click at [643, 274] on div "AFT PT 11/08 11/08 864,000 2006445 5800344654" at bounding box center [403, 264] width 507 height 29
copy div "5800344654"
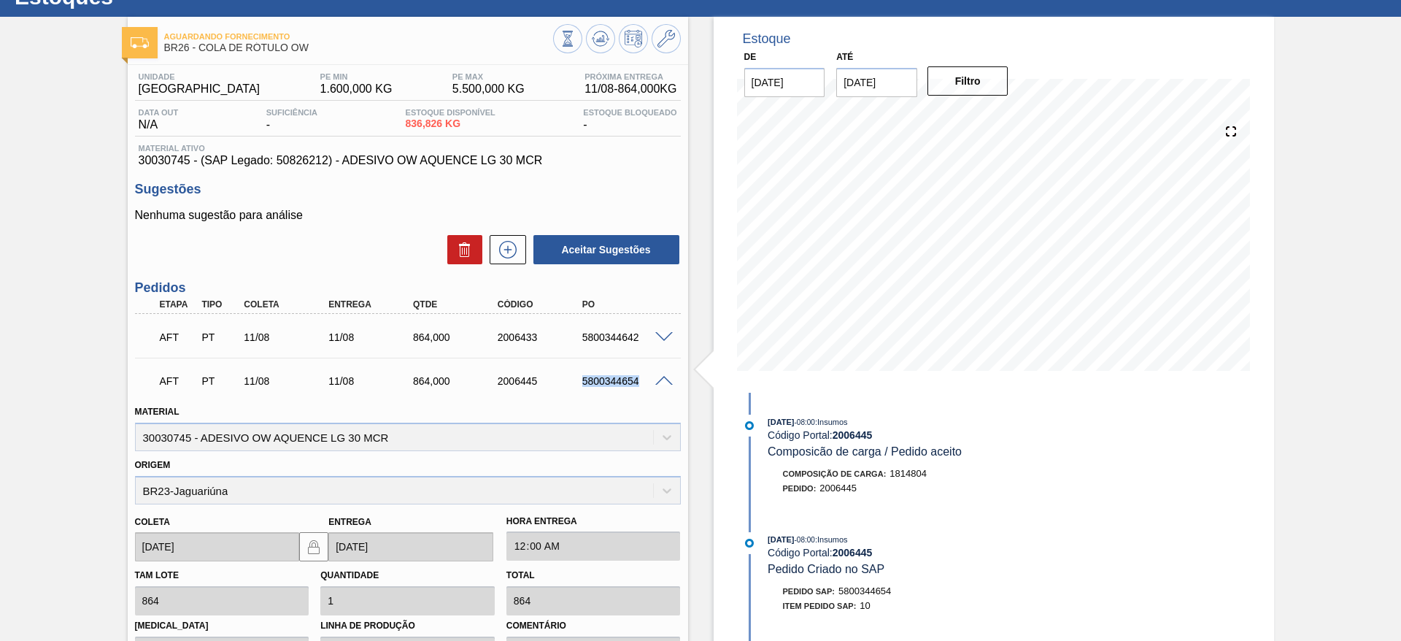
scroll to position [51, 0]
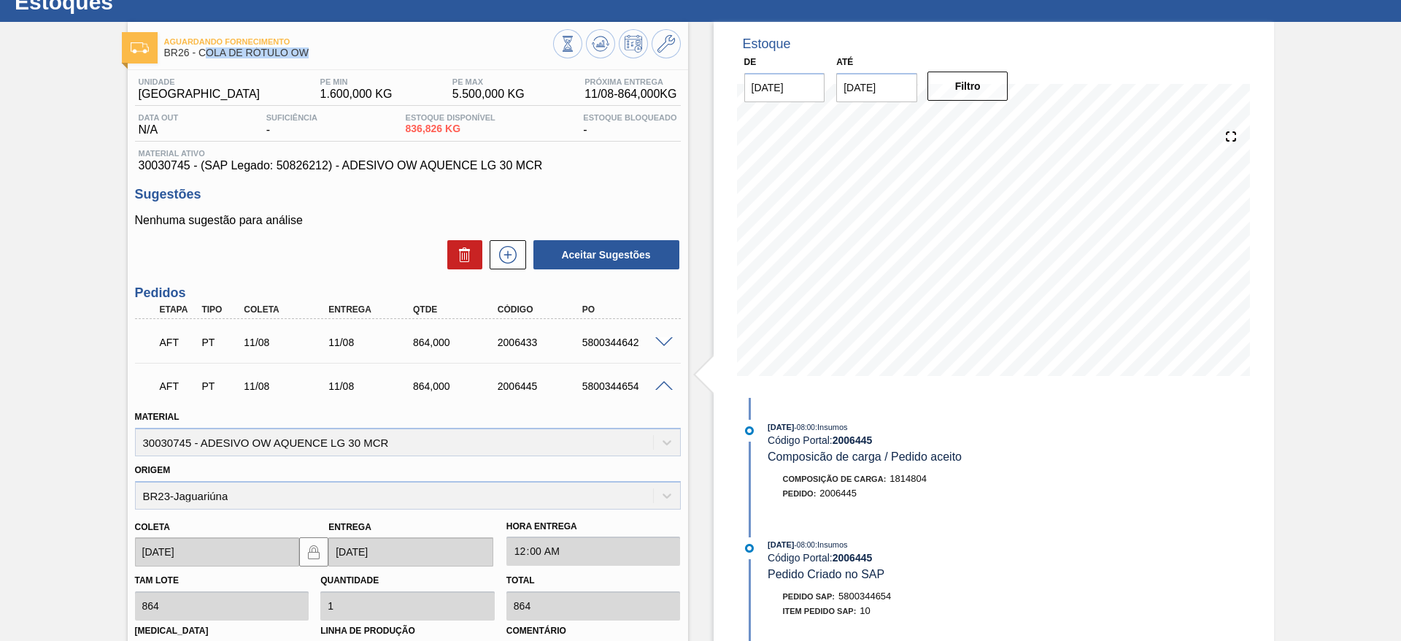
drag, startPoint x: 203, startPoint y: 57, endPoint x: 351, endPoint y: 50, distance: 148.3
click at [351, 50] on span "BR26 - COLA DE RÓTULO OW" at bounding box center [358, 52] width 389 height 11
copy span "[PERSON_NAME] OW"
